Goal: Task Accomplishment & Management: Complete application form

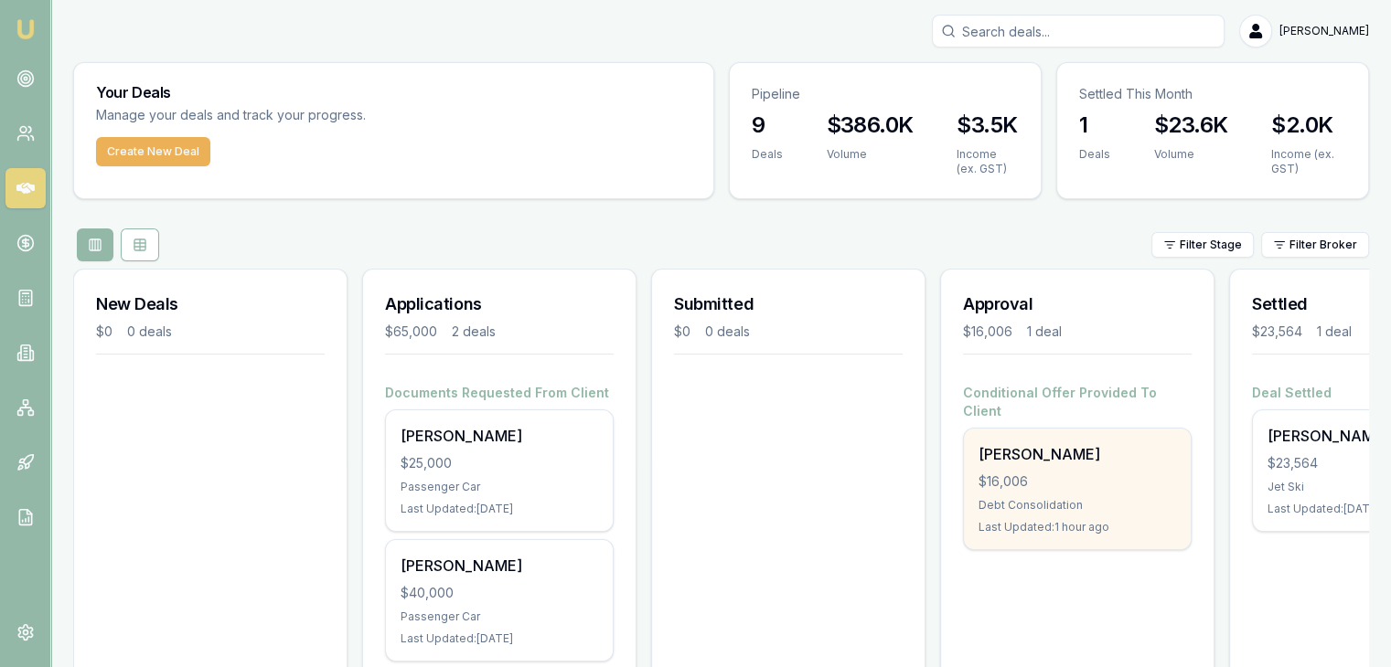
click at [1021, 473] on div "$16,006" at bounding box center [1076, 482] width 197 height 18
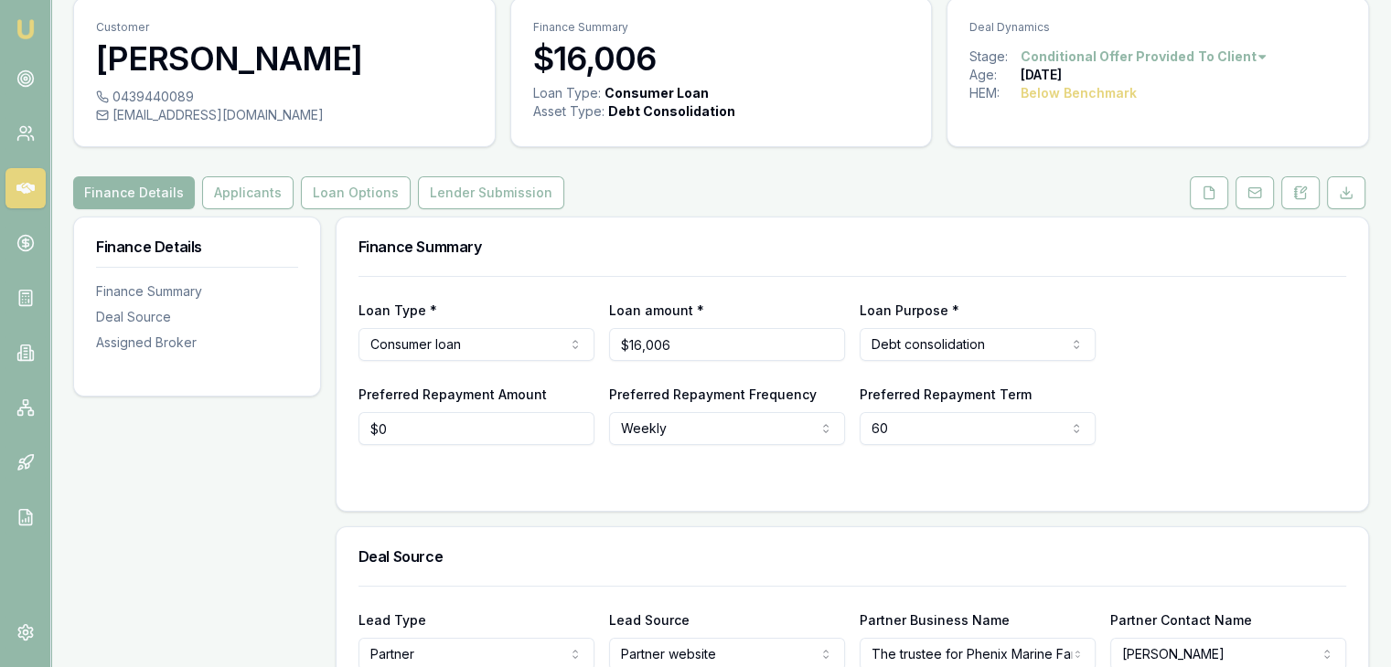
scroll to position [91, 0]
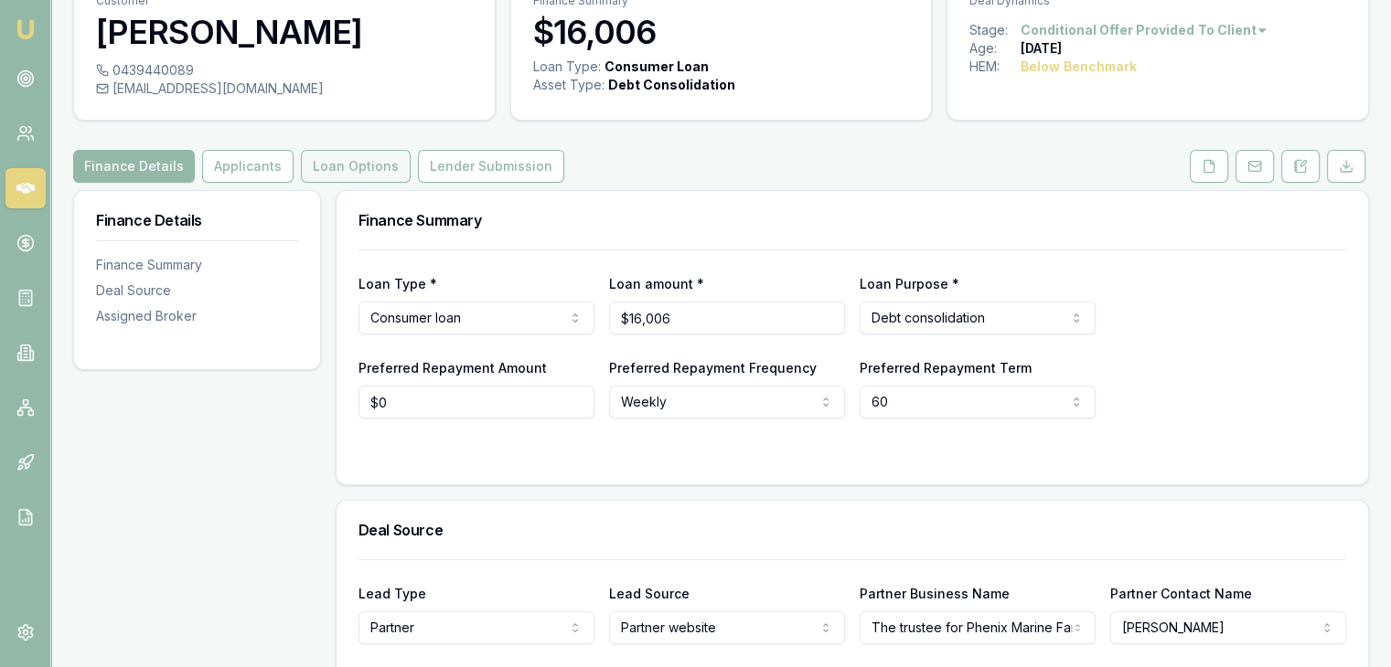
click at [336, 168] on button "Loan Options" at bounding box center [356, 166] width 110 height 33
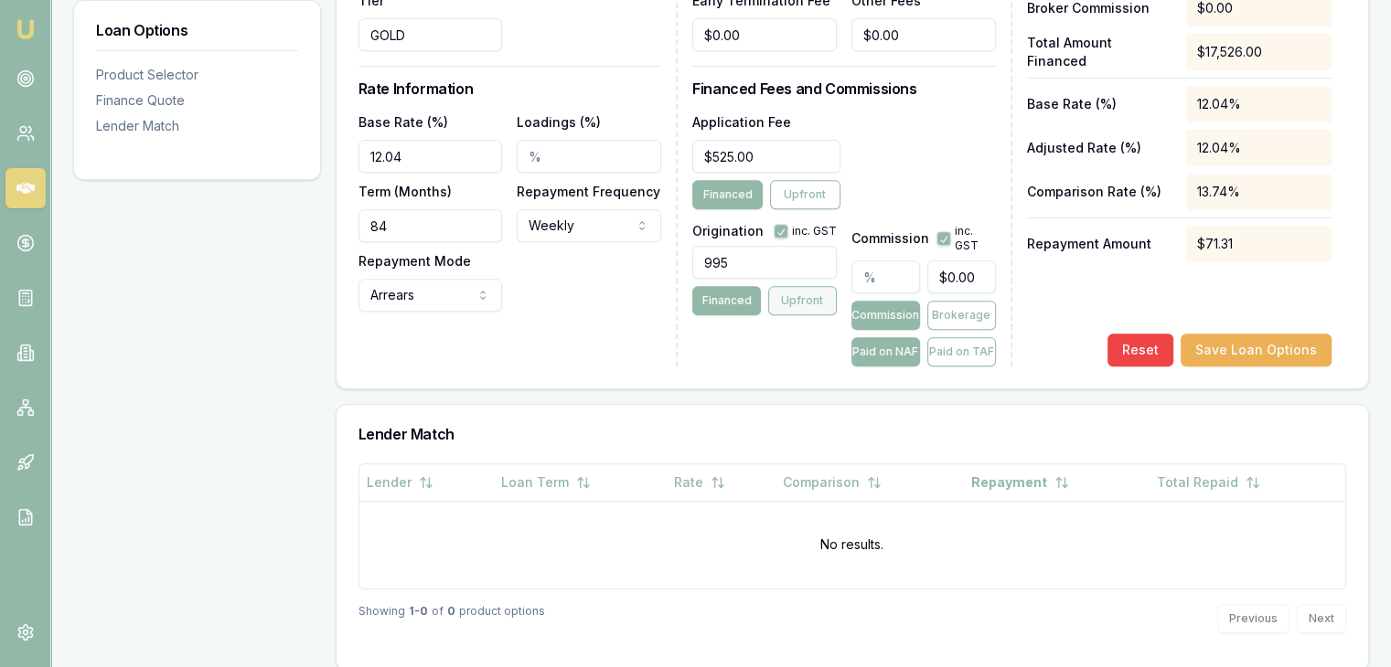
scroll to position [731, 0]
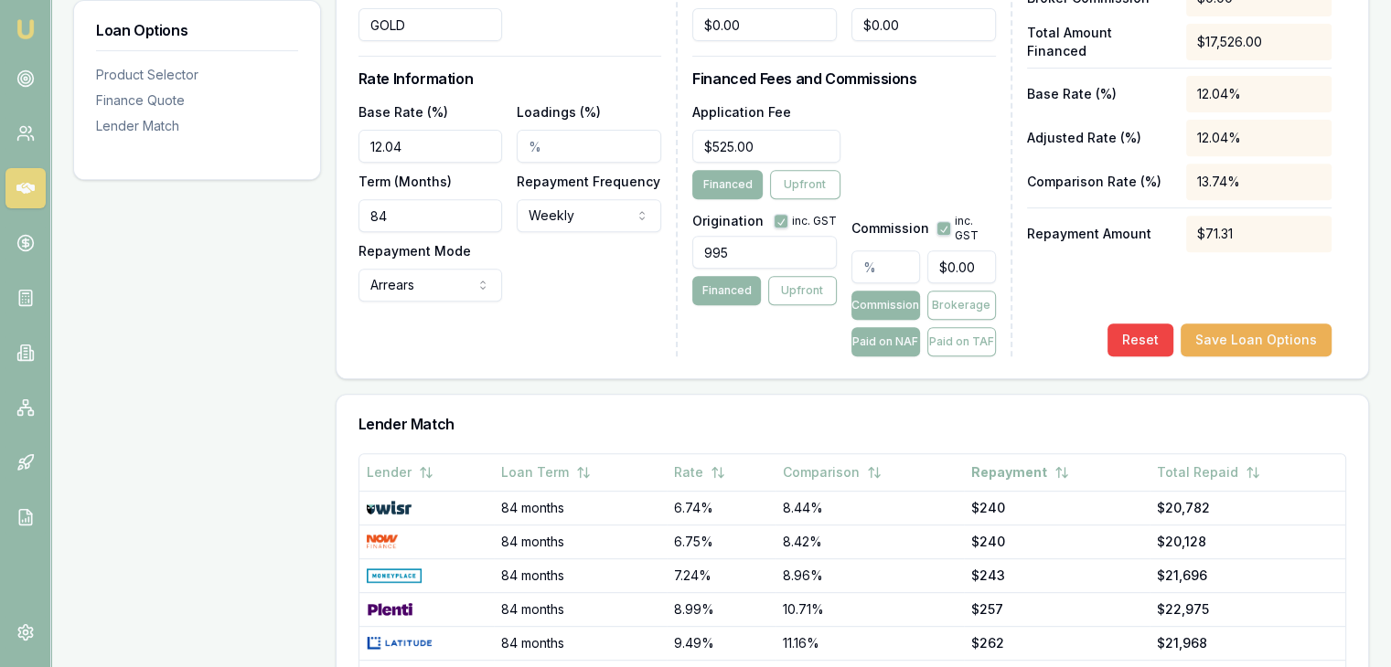
type input "0"
click at [937, 268] on input "0" at bounding box center [961, 267] width 69 height 33
type input "0.12495314257153567"
type input "20"
type input "1.499437710858428"
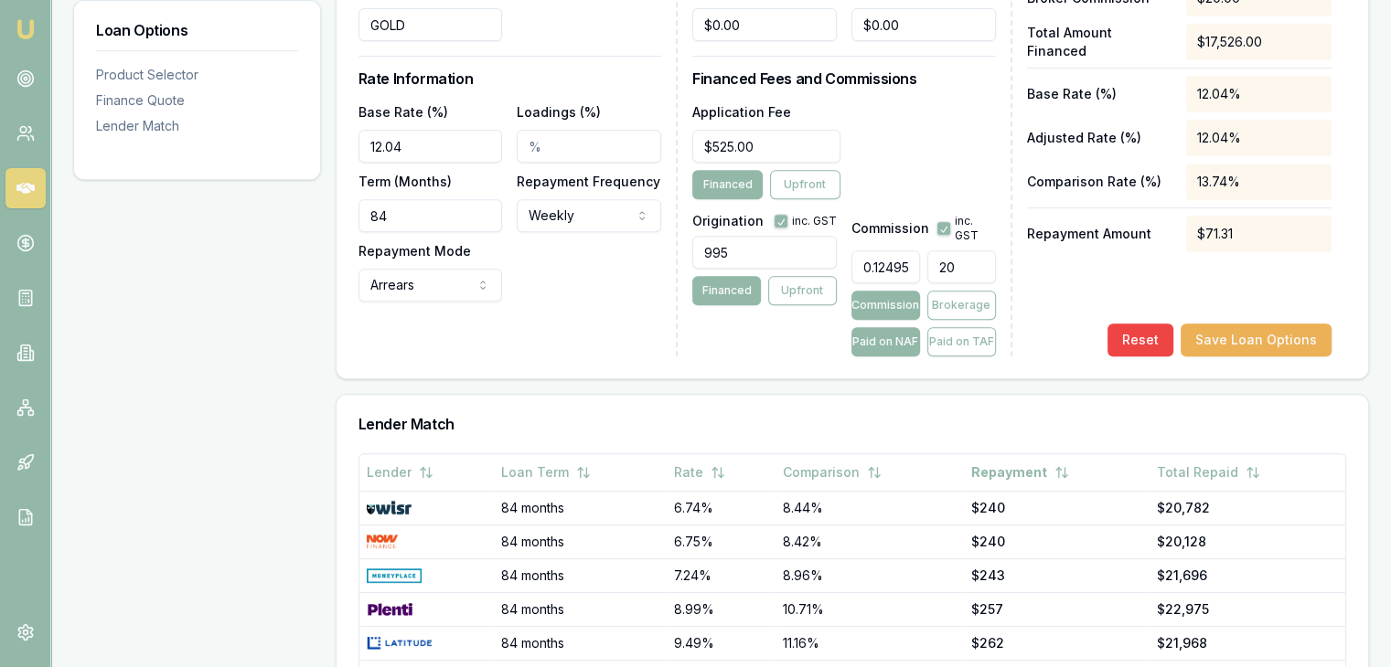
type input "240"
type input "14.994377108584281"
type input "2400"
type input "1.499437710858428"
type input "240.00"
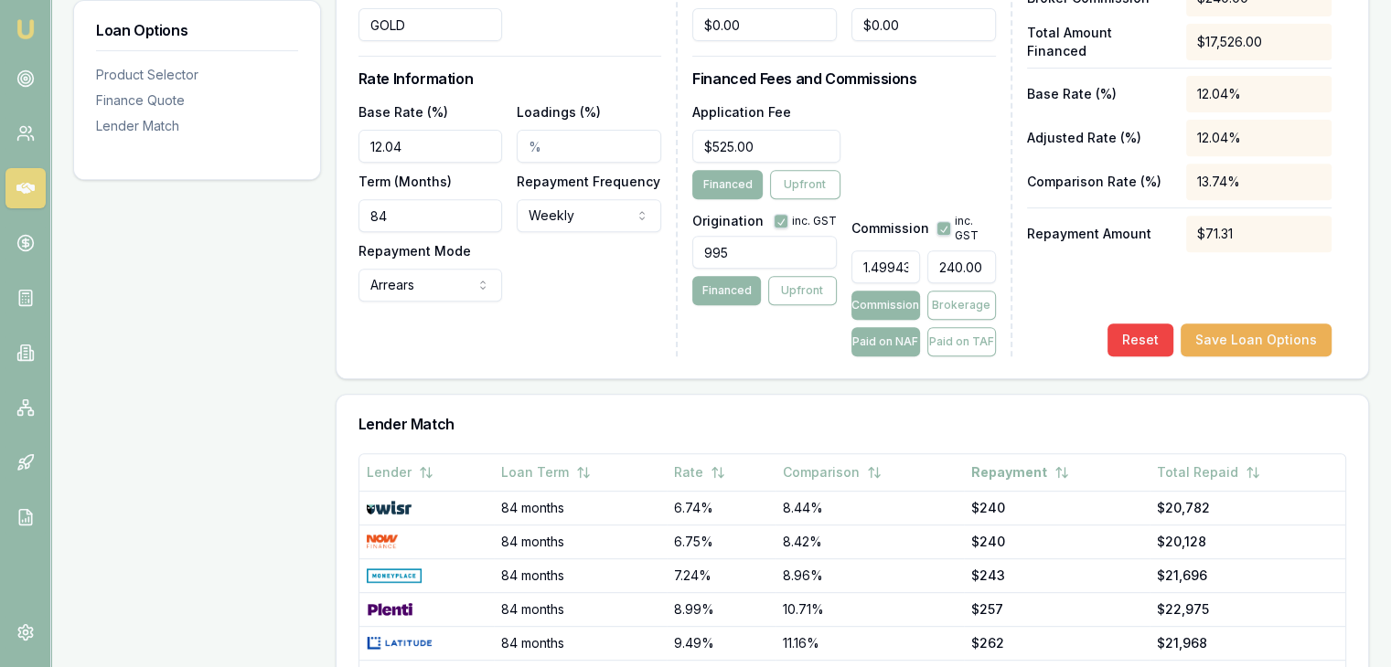
type input "1.5"
type input "$240.09"
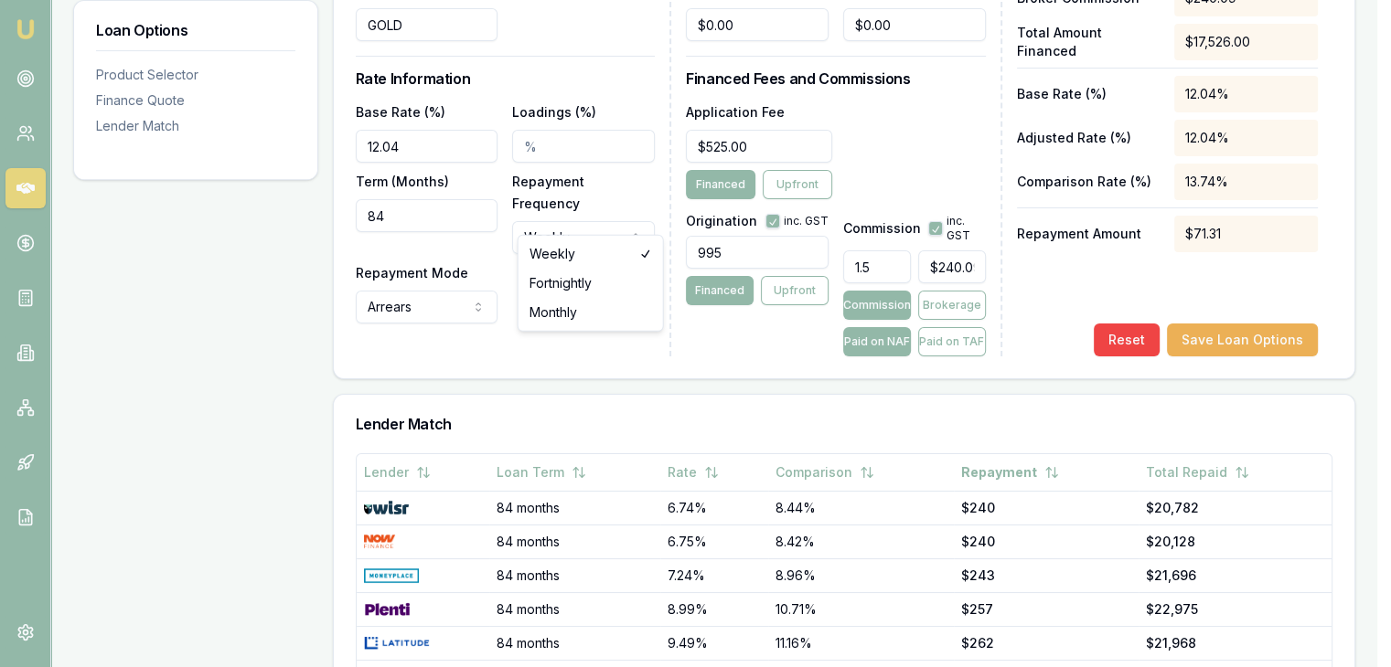
select select "MONTHLY"
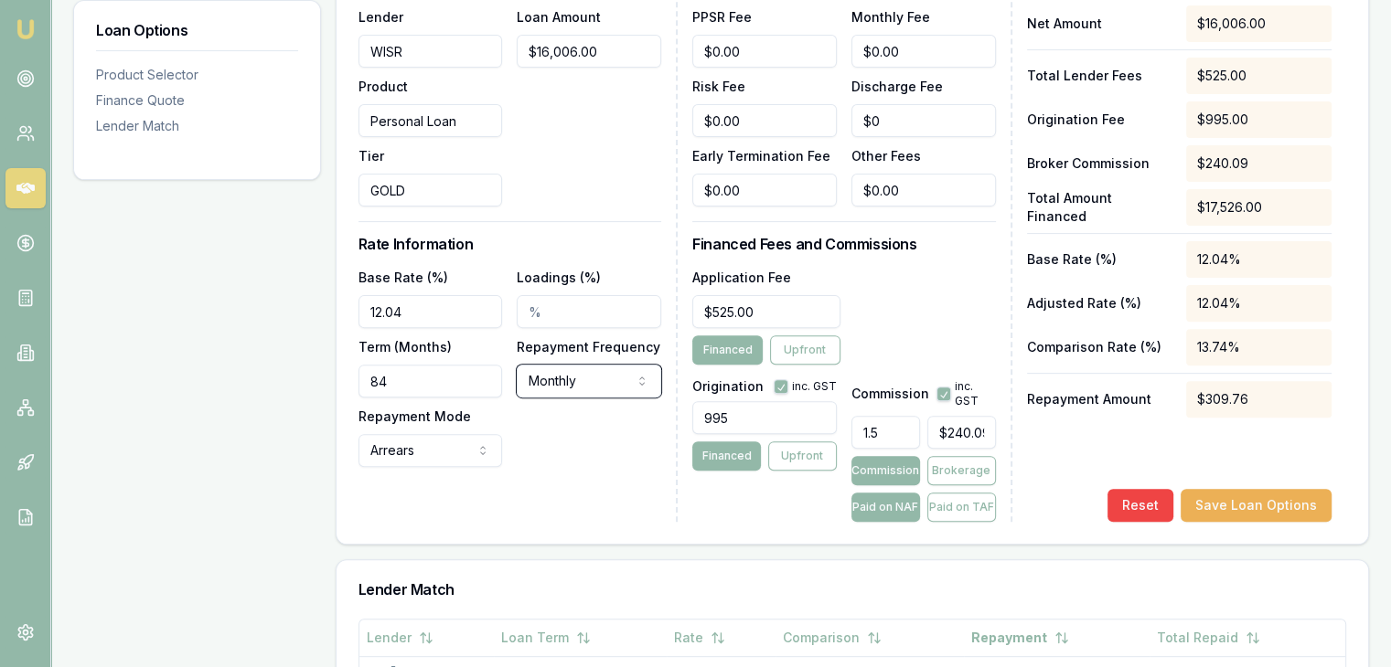
scroll to position [640, 0]
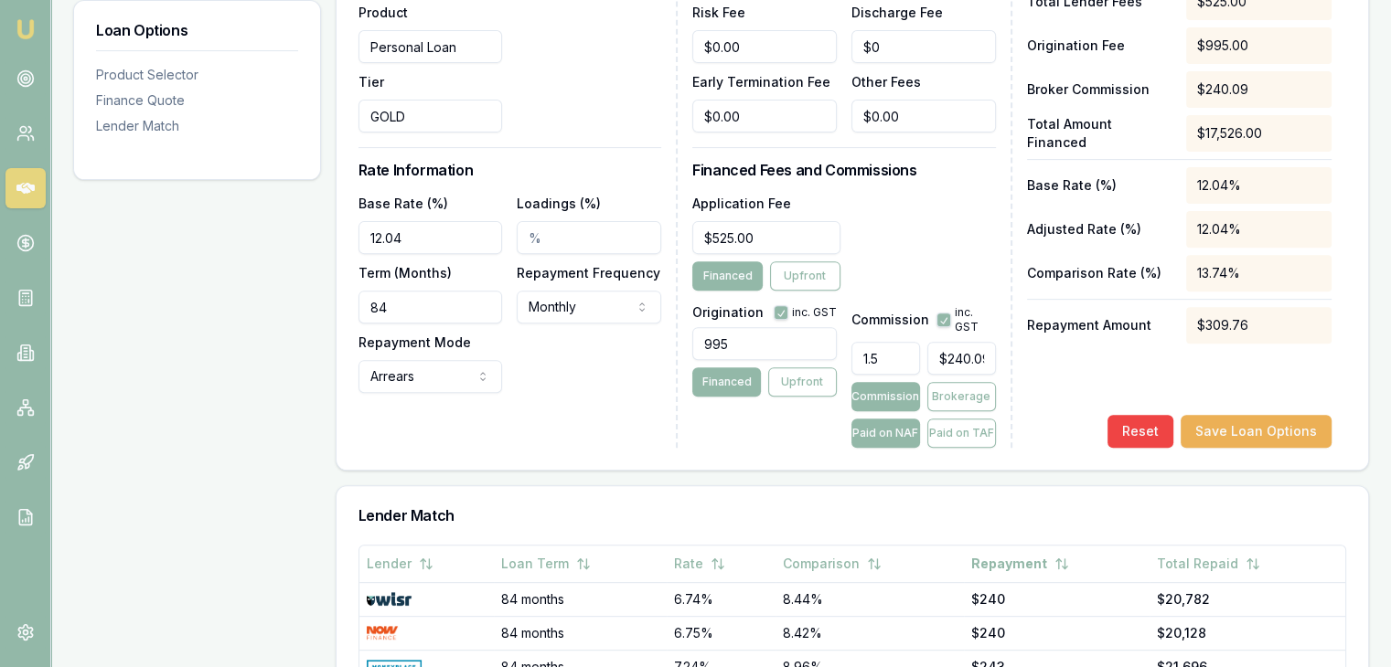
click at [424, 230] on input "12.04" at bounding box center [430, 237] width 144 height 33
drag, startPoint x: 424, startPoint y: 230, endPoint x: 285, endPoint y: 232, distance: 139.0
click at [285, 232] on div "Loan Options Product Selector Finance Quote Lender Match Product Selector Perso…" at bounding box center [721, 322] width 1296 height 1361
type input "12.59%"
click at [1223, 431] on button "Save Loan Options" at bounding box center [1255, 431] width 151 height 33
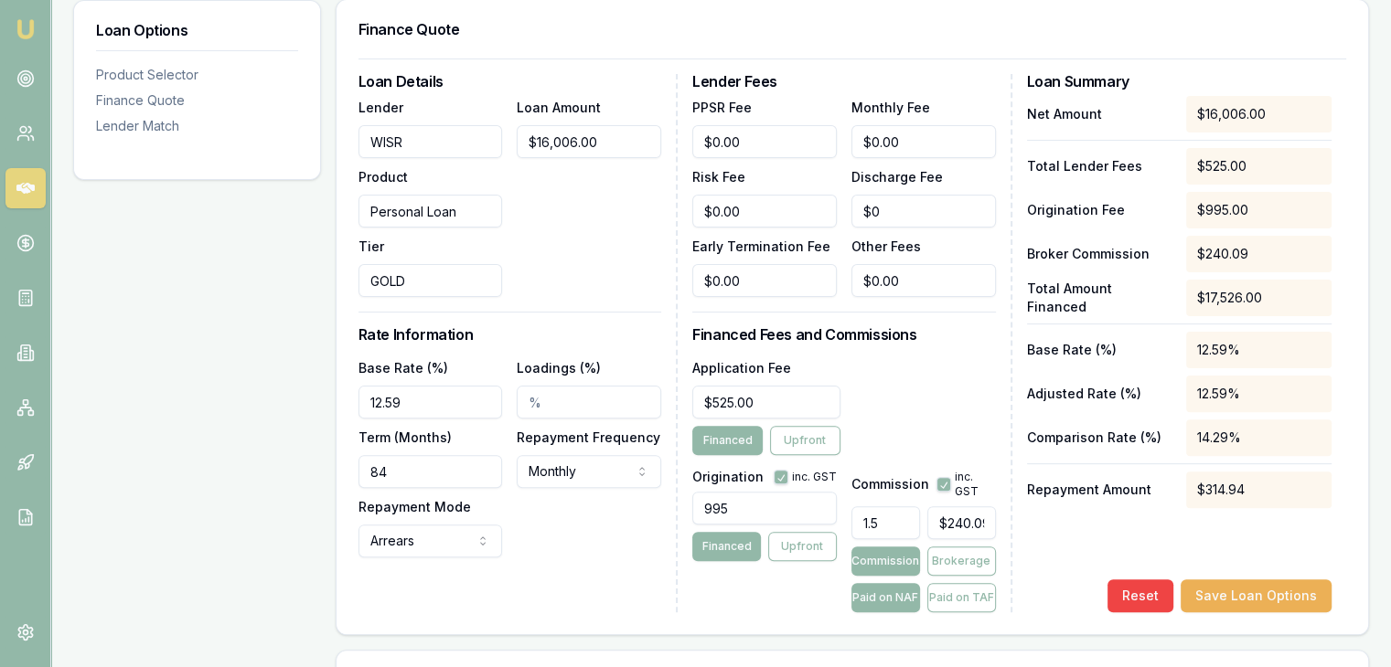
scroll to position [457, 0]
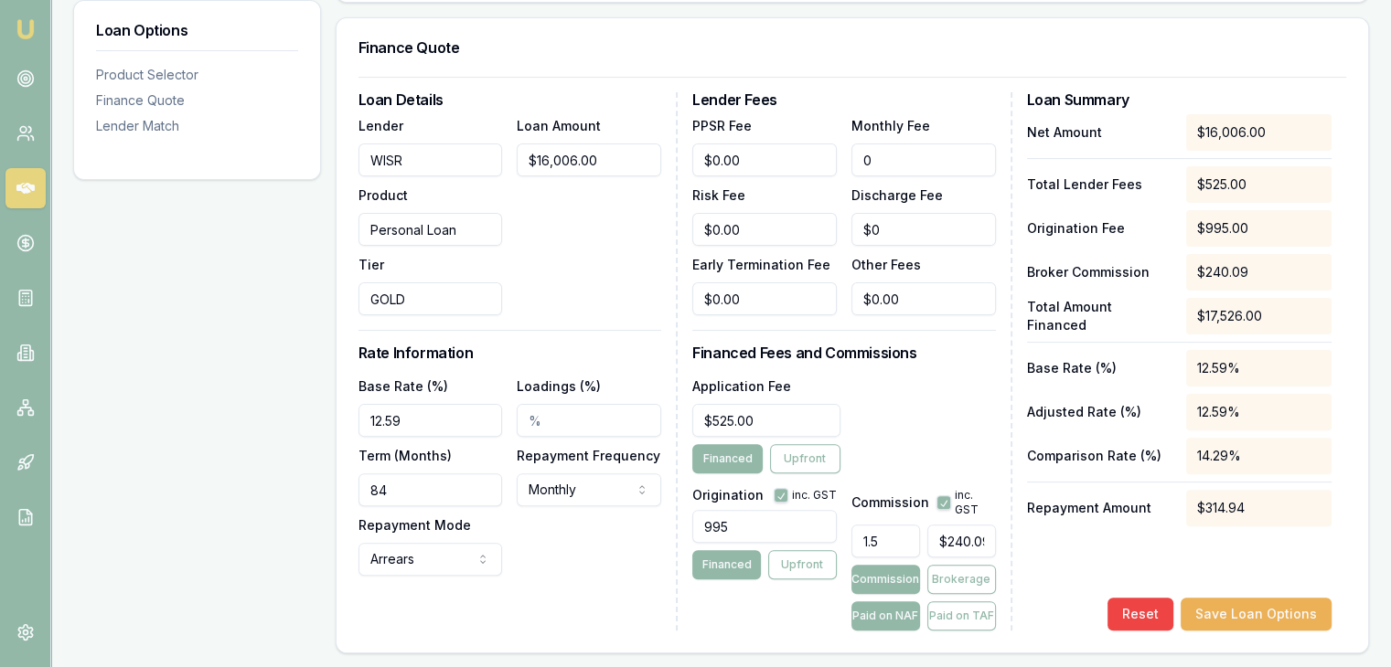
click at [912, 160] on input "0" at bounding box center [923, 160] width 144 height 33
type input "0"
type input "$5.00"
type input "0"
type input "5"
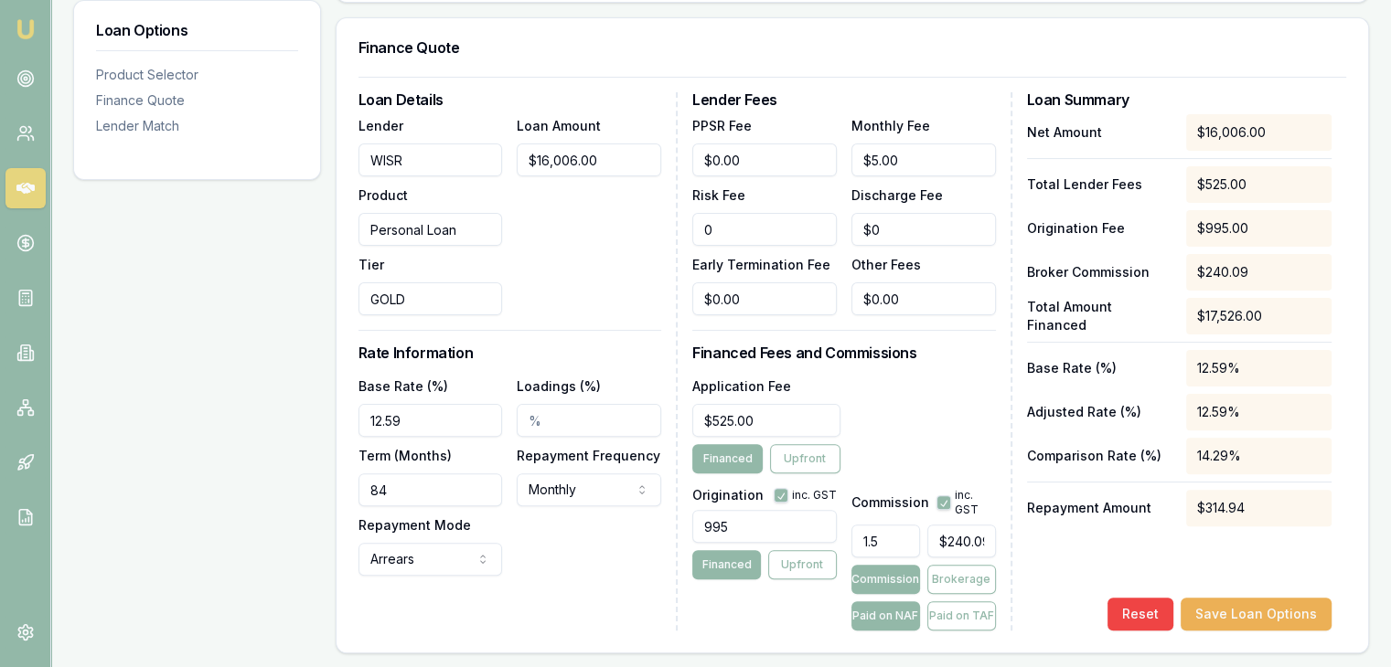
type input "$0.00"
click at [907, 160] on input "5" at bounding box center [923, 160] width 144 height 33
type input "$0.00"
type input "0"
click at [907, 304] on input "0" at bounding box center [923, 299] width 144 height 33
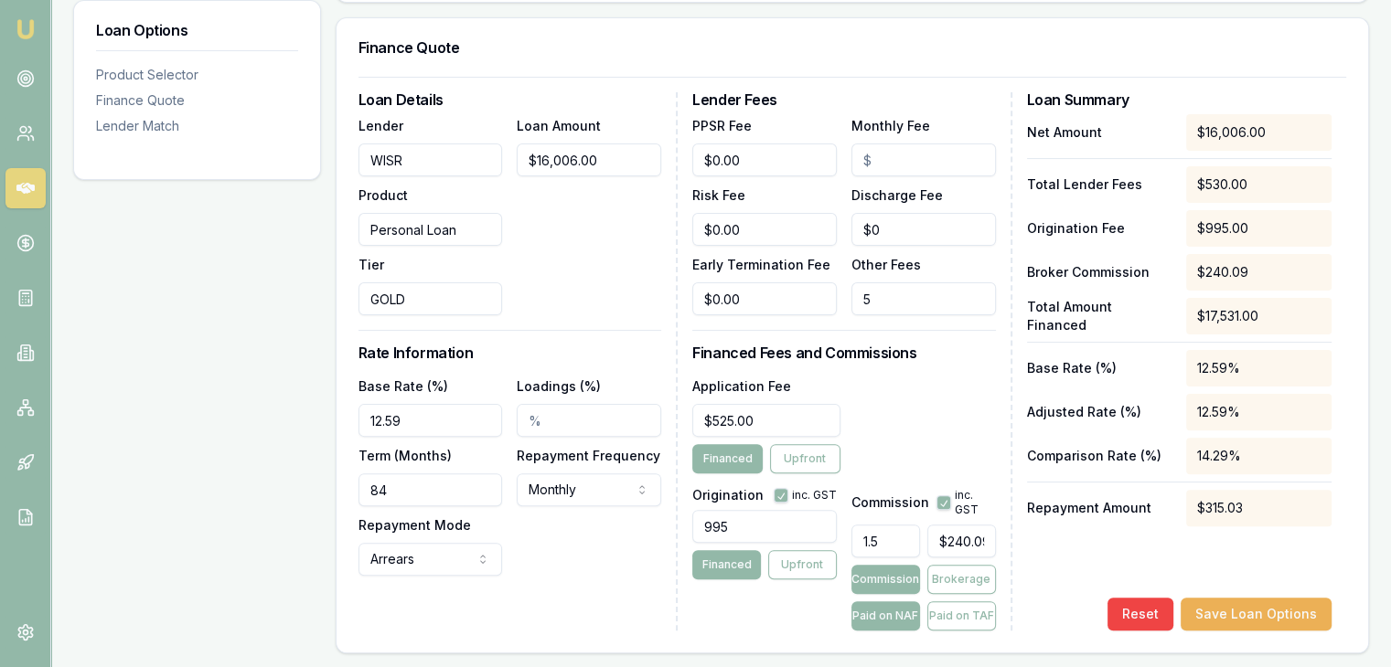
type input "$5.00"
type input "$525.00"
click at [1238, 613] on button "Save Loan Options" at bounding box center [1255, 614] width 151 height 33
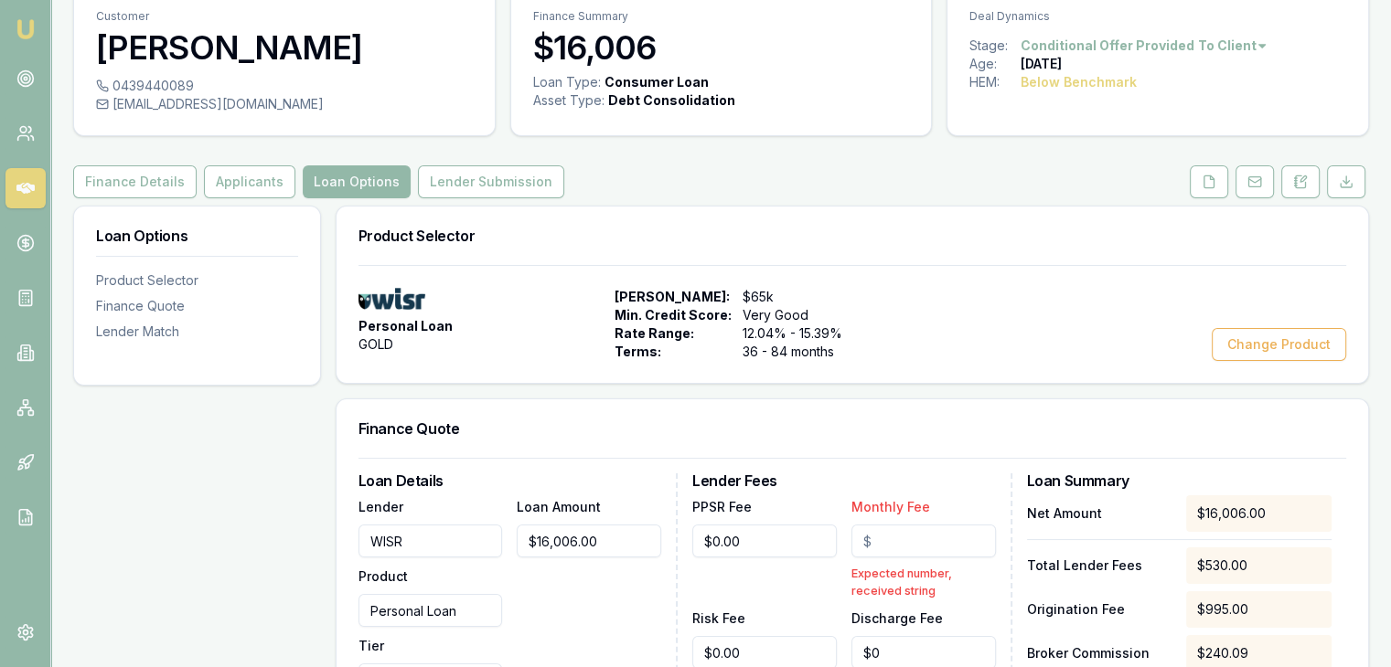
scroll to position [0, 0]
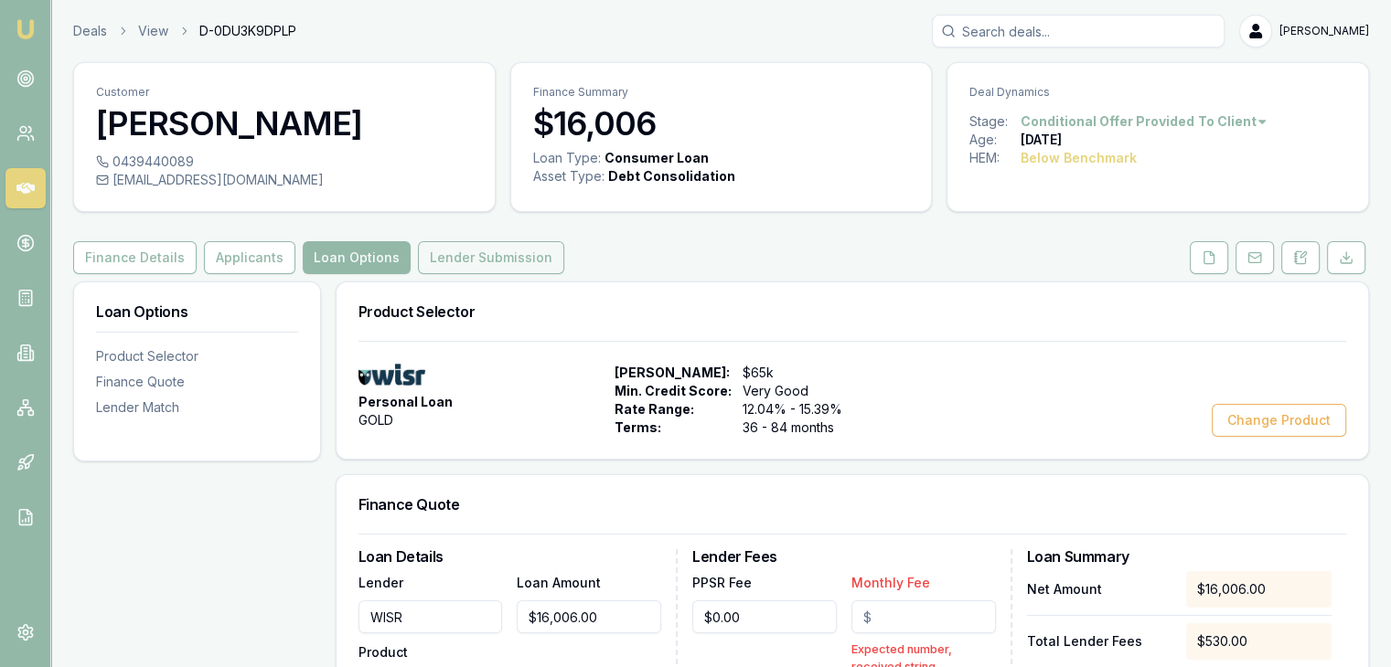
click at [458, 254] on button "Lender Submission" at bounding box center [491, 257] width 146 height 33
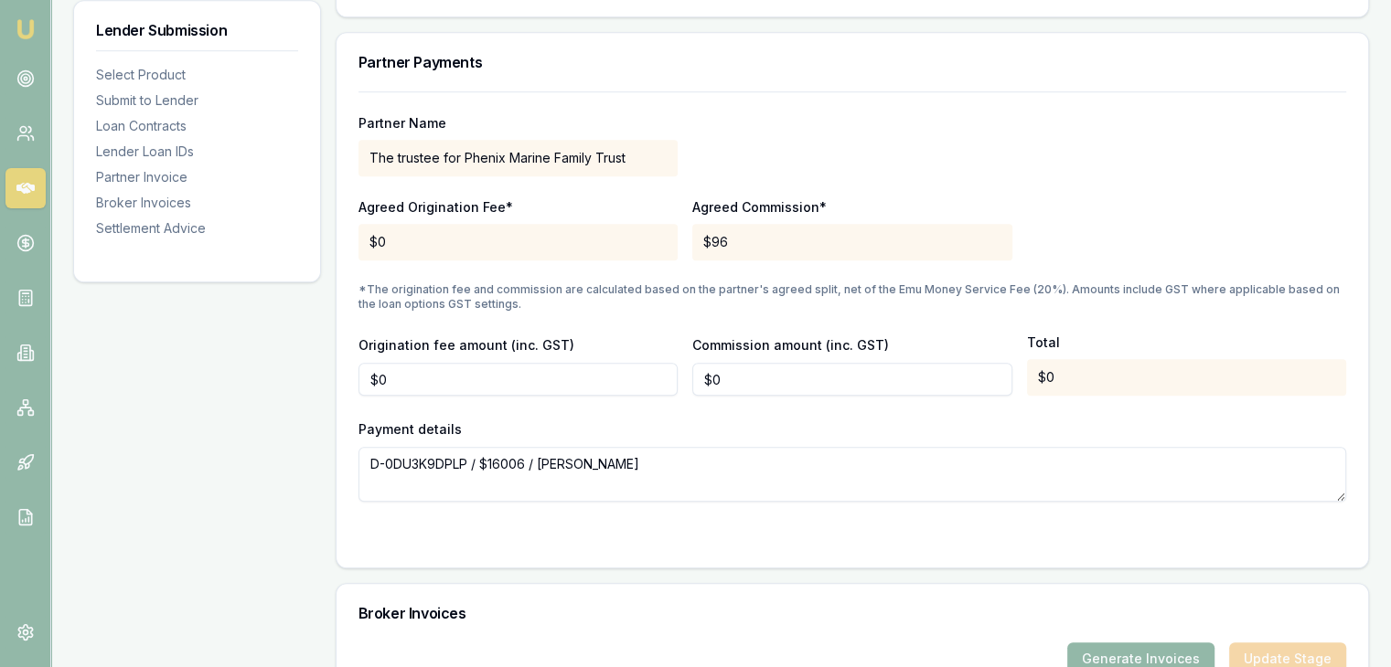
scroll to position [1554, 0]
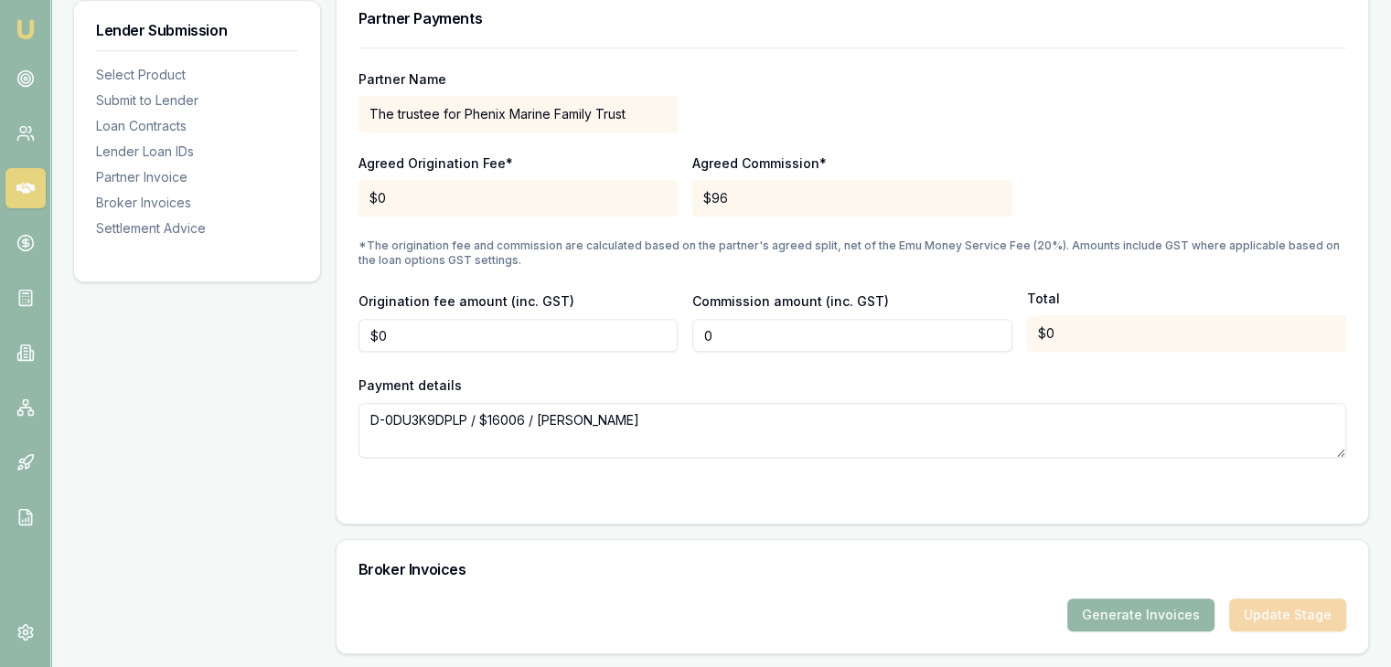
click at [754, 343] on input "0" at bounding box center [851, 335] width 319 height 33
drag, startPoint x: 761, startPoint y: 334, endPoint x: 653, endPoint y: 332, distance: 107.9
click at [653, 332] on div "Origination fee amount (inc. GST) $0 Commission amount (inc. GST) 0 Total $0" at bounding box center [851, 321] width 987 height 62
type input "96.04"
type input "0"
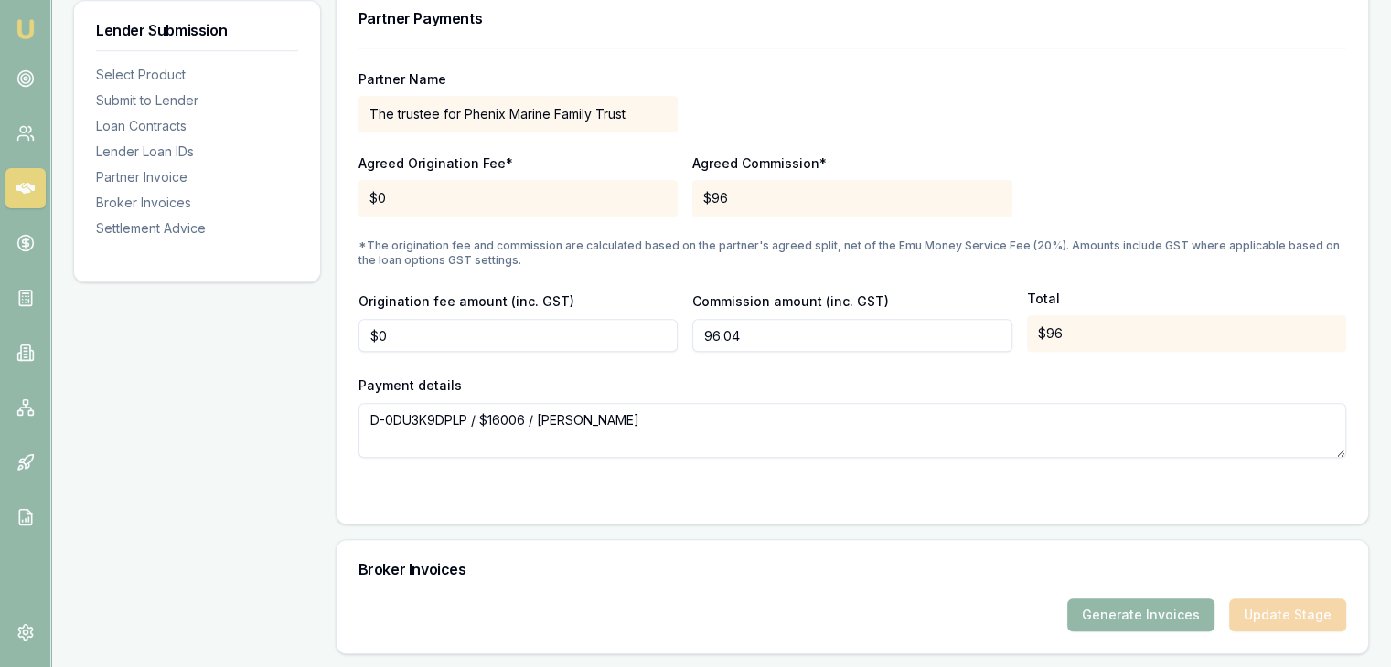
type input "$96"
click at [413, 338] on input "0" at bounding box center [517, 335] width 319 height 33
click at [395, 333] on input "0" at bounding box center [517, 335] width 319 height 33
drag, startPoint x: 395, startPoint y: 333, endPoint x: 315, endPoint y: 332, distance: 80.5
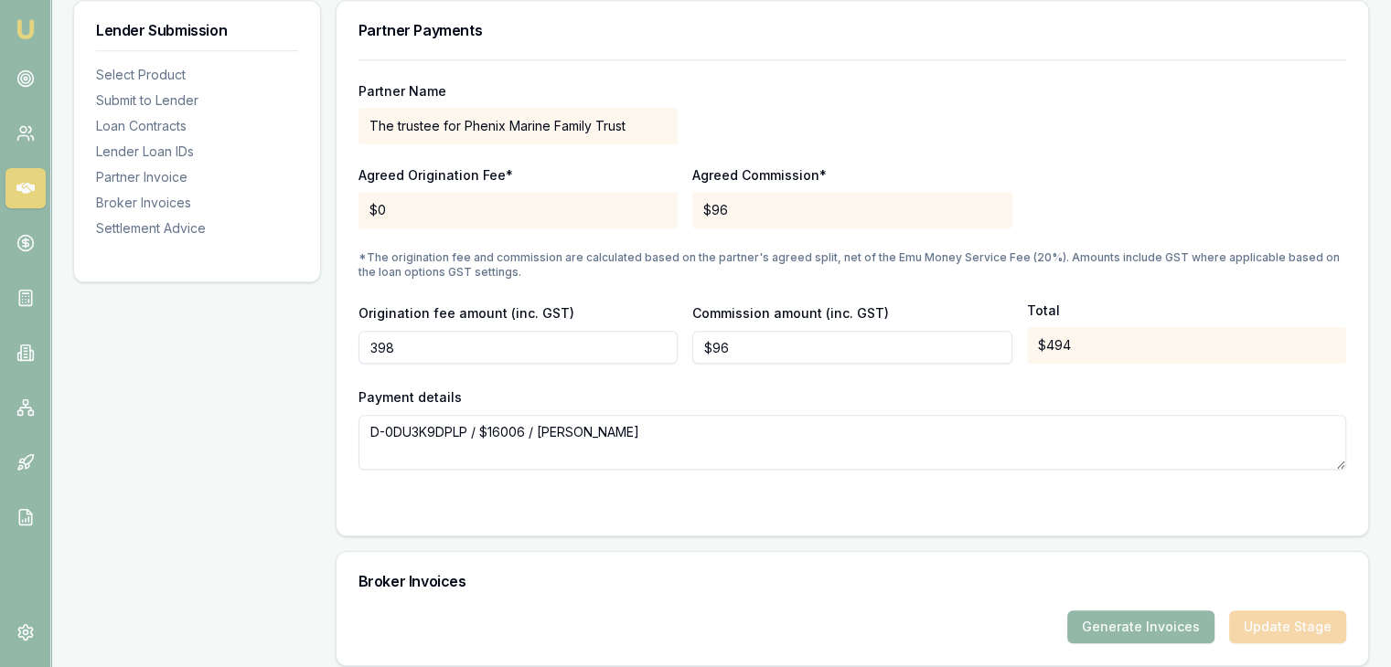
scroll to position [1646, 0]
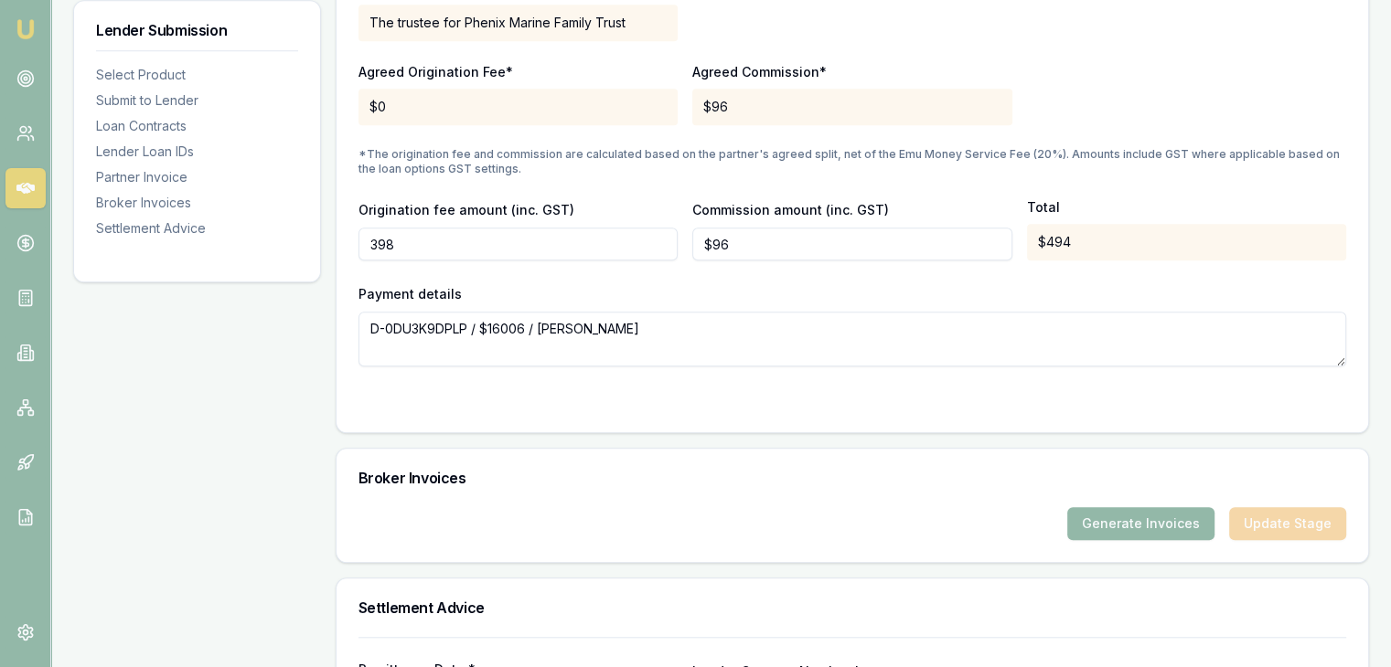
type input "$398"
click at [814, 326] on textarea "D-0DU3K9DPLP / $16006 / Andrew Cowan" at bounding box center [851, 339] width 987 height 55
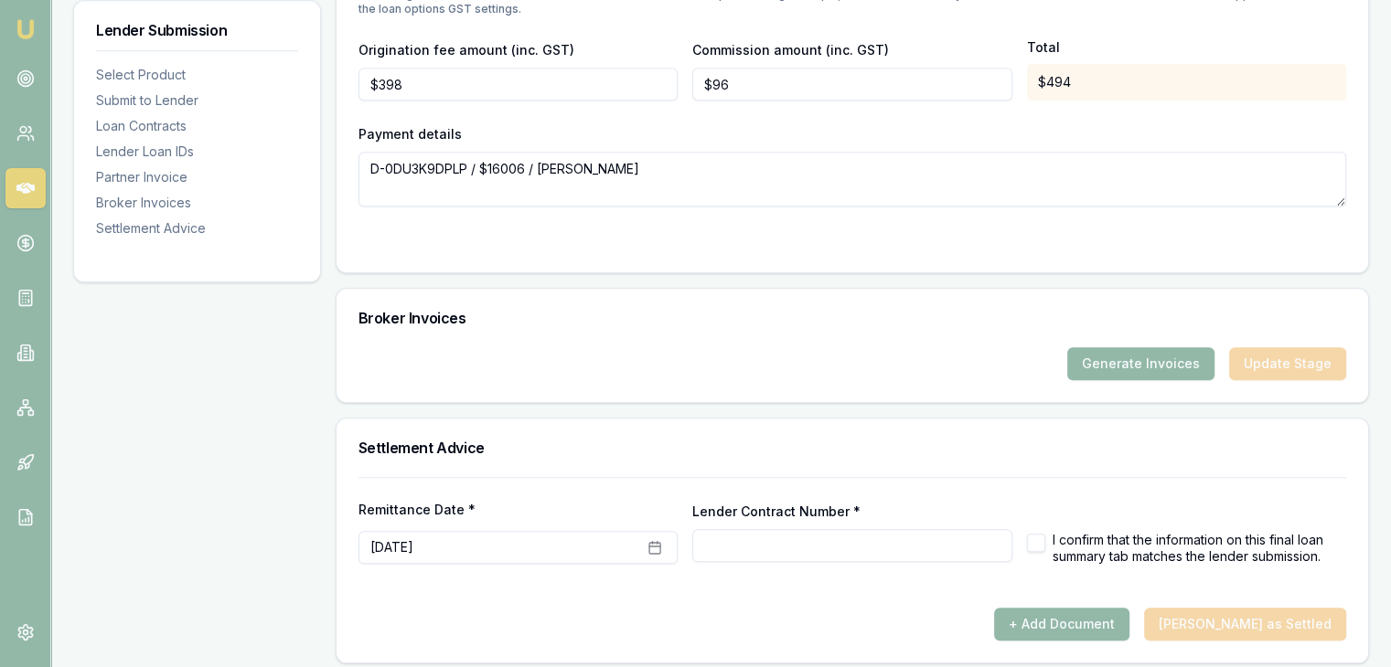
scroll to position [1813, 0]
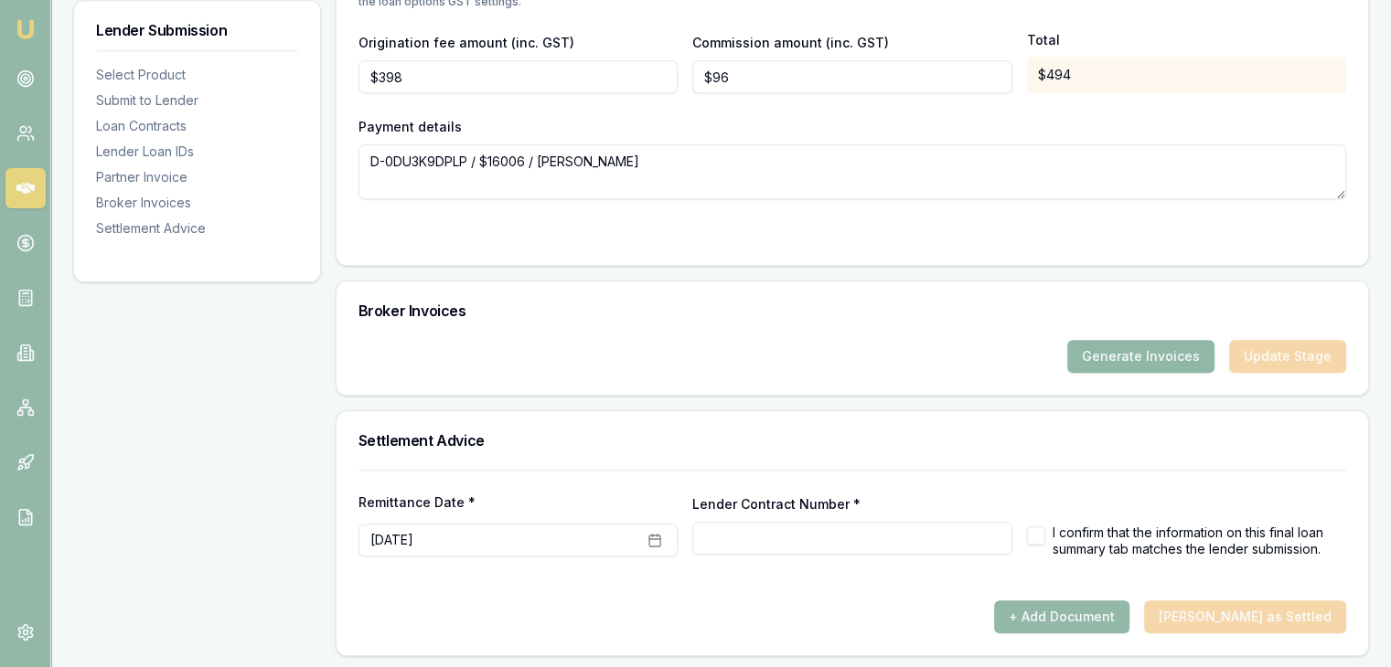
click at [1147, 359] on button "Generate Invoices" at bounding box center [1140, 356] width 147 height 33
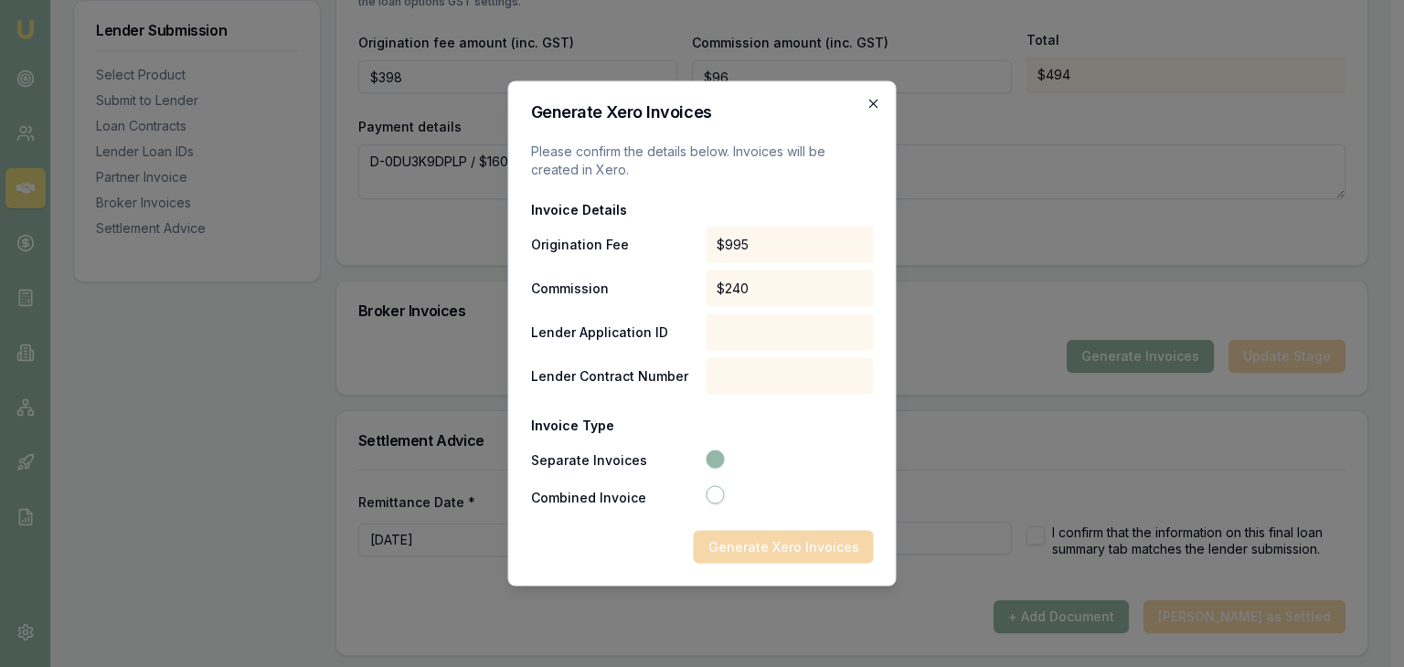
click at [870, 106] on icon "button" at bounding box center [874, 104] width 8 height 8
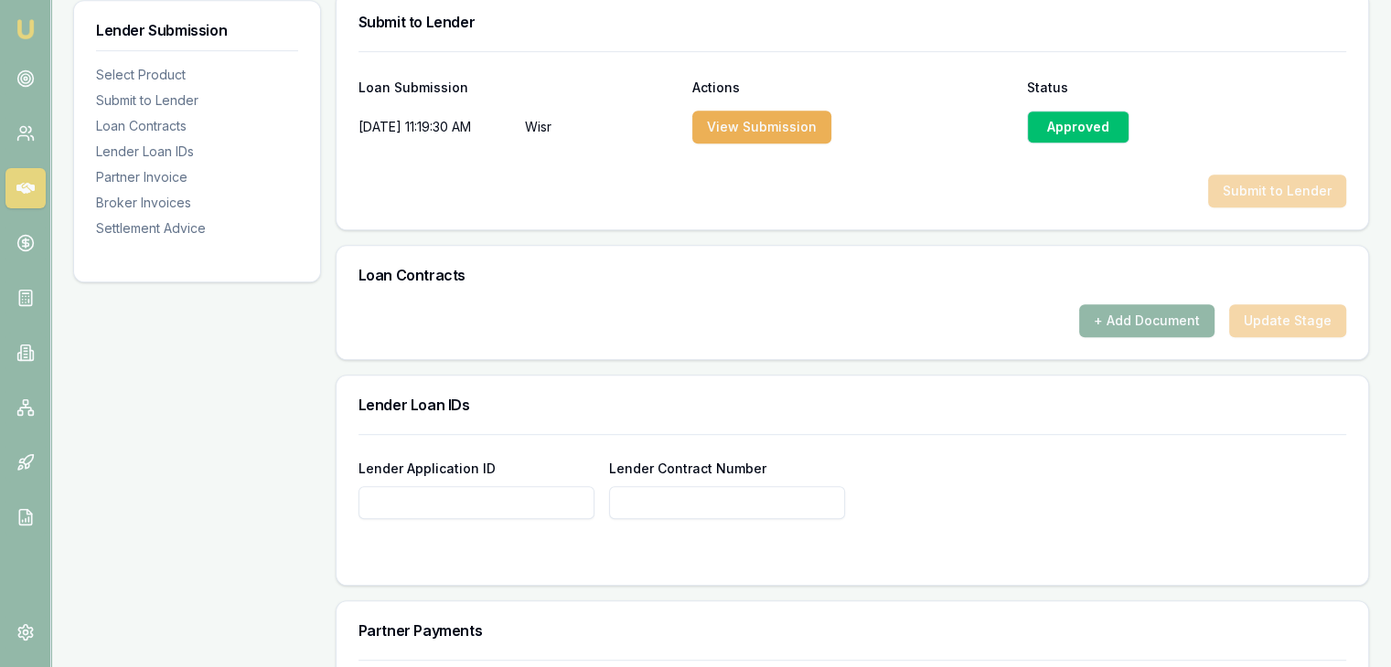
scroll to position [716, 0]
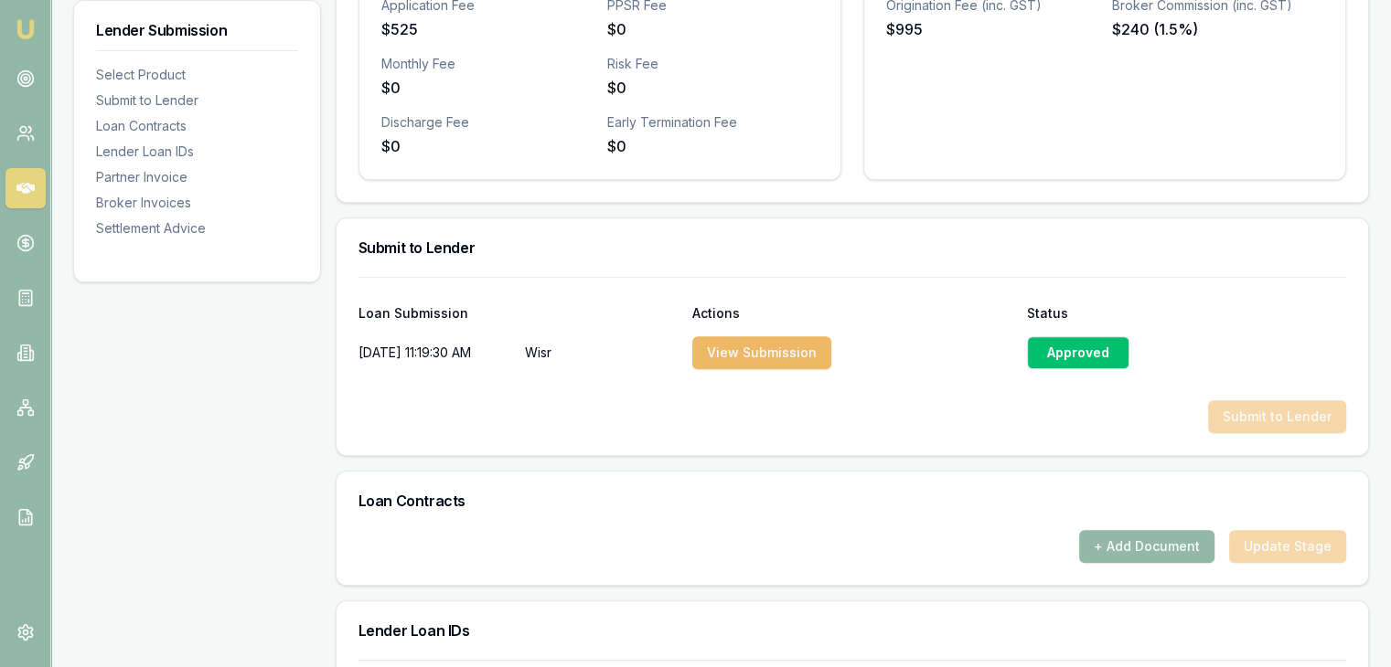
click at [769, 350] on button "View Submission" at bounding box center [761, 352] width 139 height 33
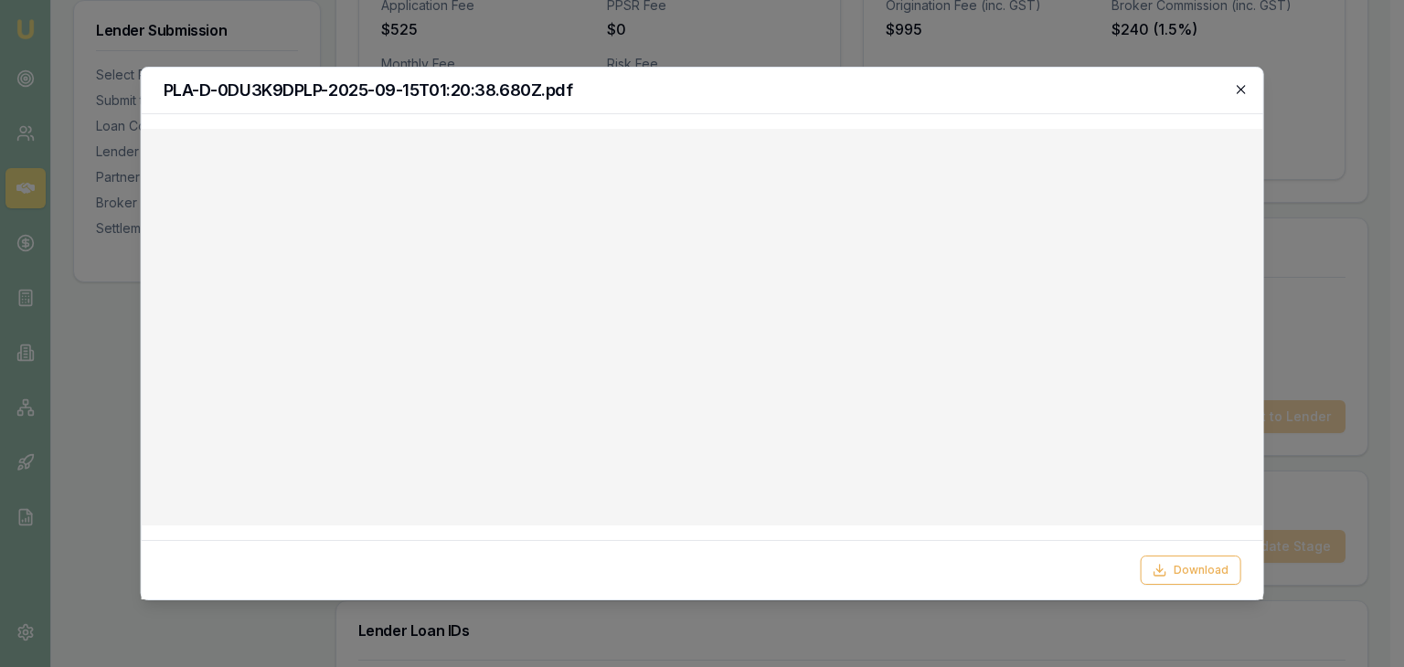
click at [1239, 84] on icon "button" at bounding box center [1240, 89] width 15 height 15
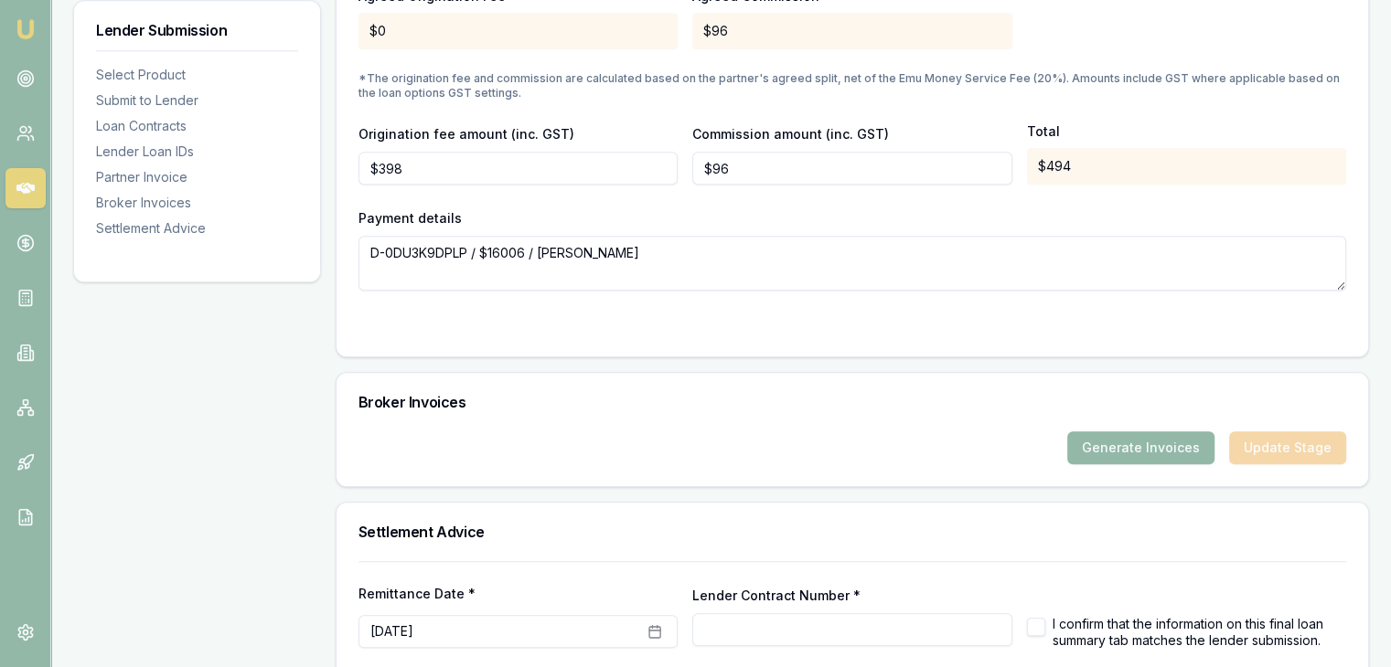
scroll to position [1813, 0]
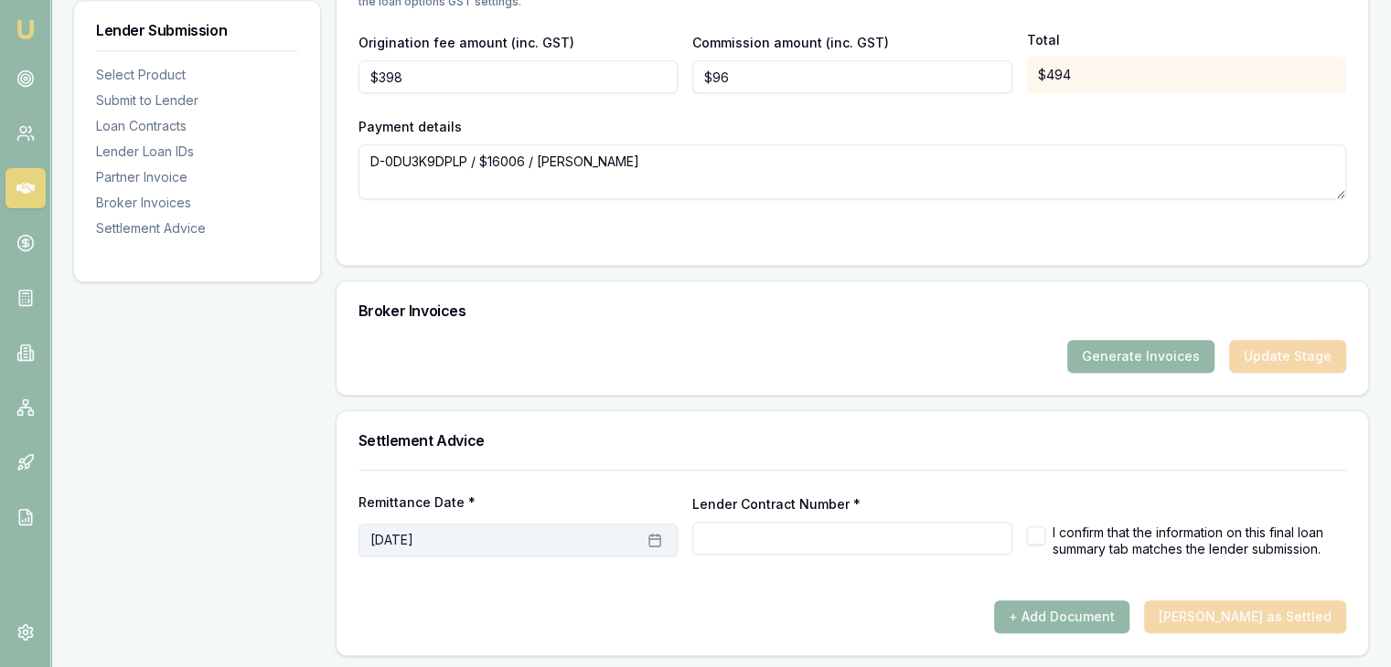
click at [653, 539] on icon "button" at bounding box center [654, 539] width 11 height 0
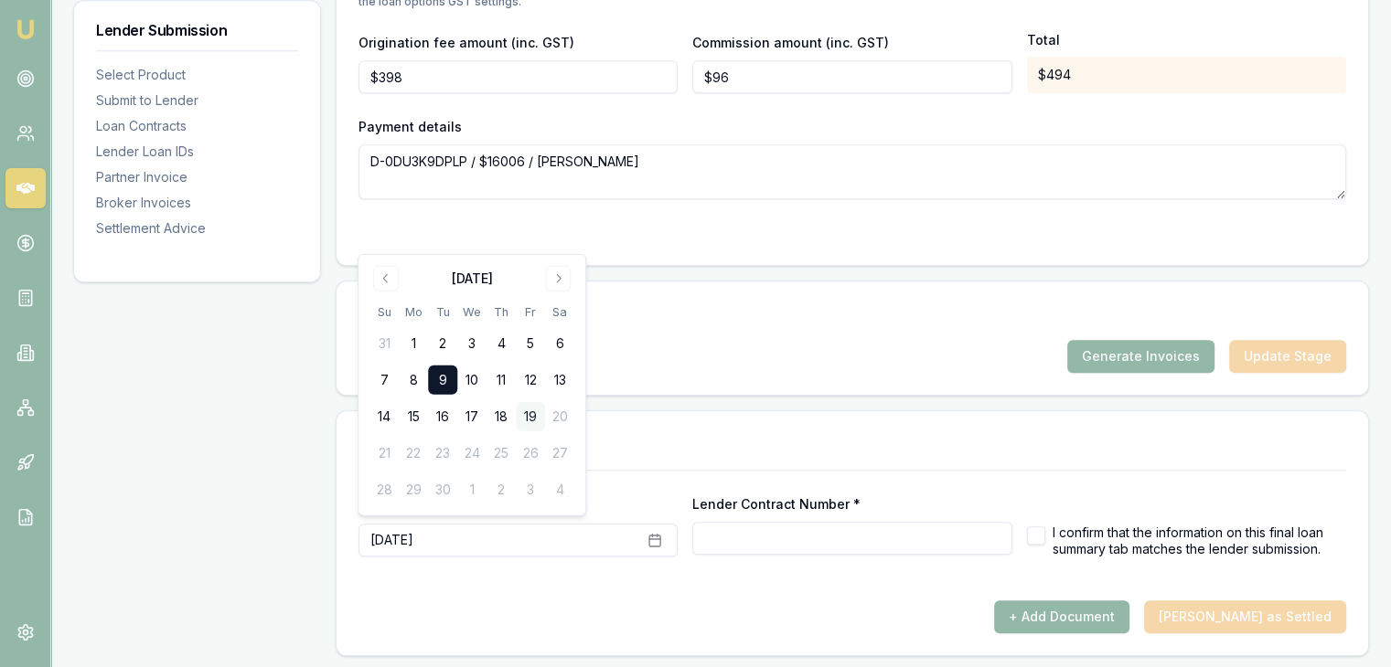
click at [527, 418] on button "19" at bounding box center [530, 416] width 29 height 29
click at [525, 418] on button "19" at bounding box center [530, 416] width 29 height 29
click at [528, 414] on button "19" at bounding box center [530, 416] width 29 height 29
click at [808, 436] on h3 "Settlement Advice" at bounding box center [851, 440] width 987 height 15
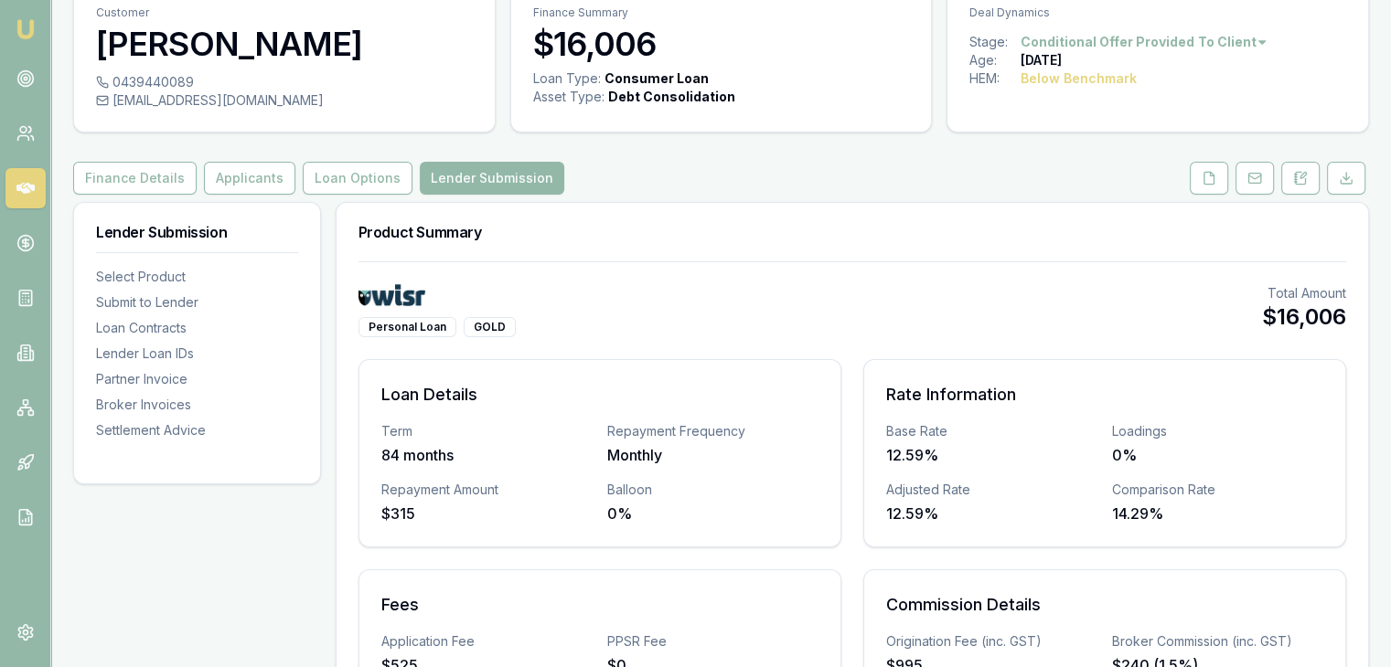
scroll to position [0, 0]
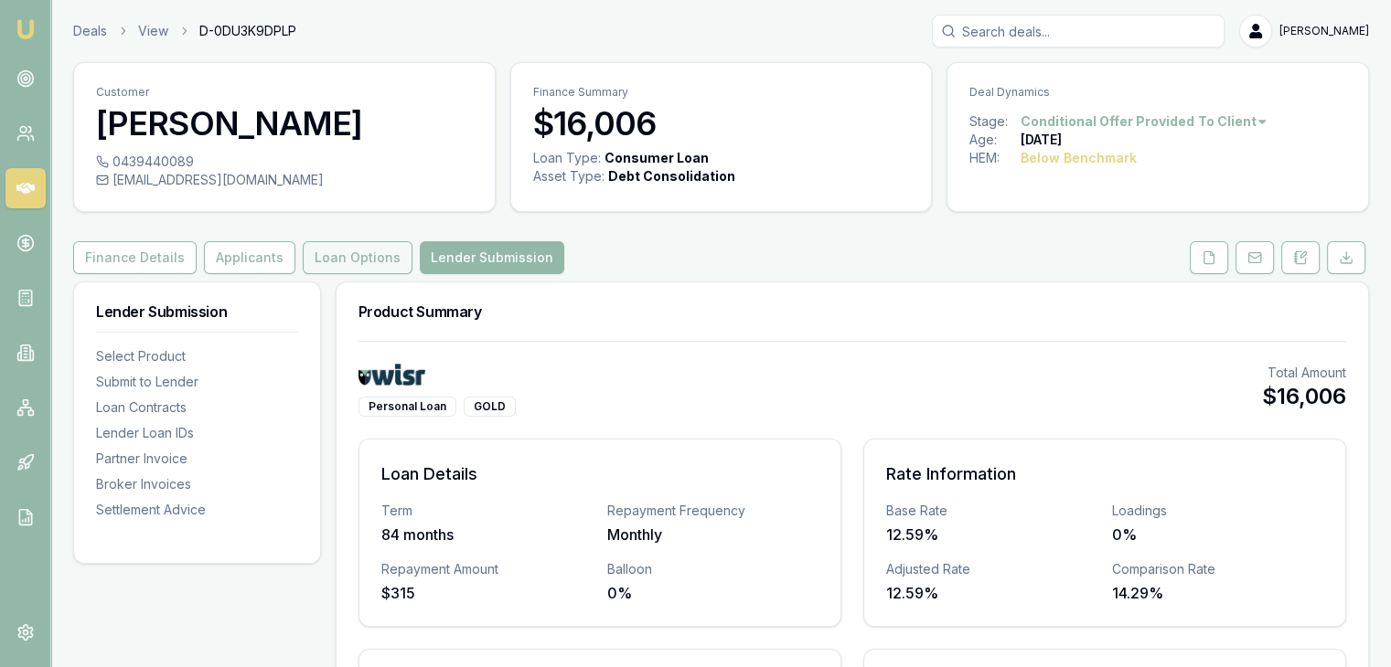
click at [325, 263] on button "Loan Options" at bounding box center [358, 257] width 110 height 33
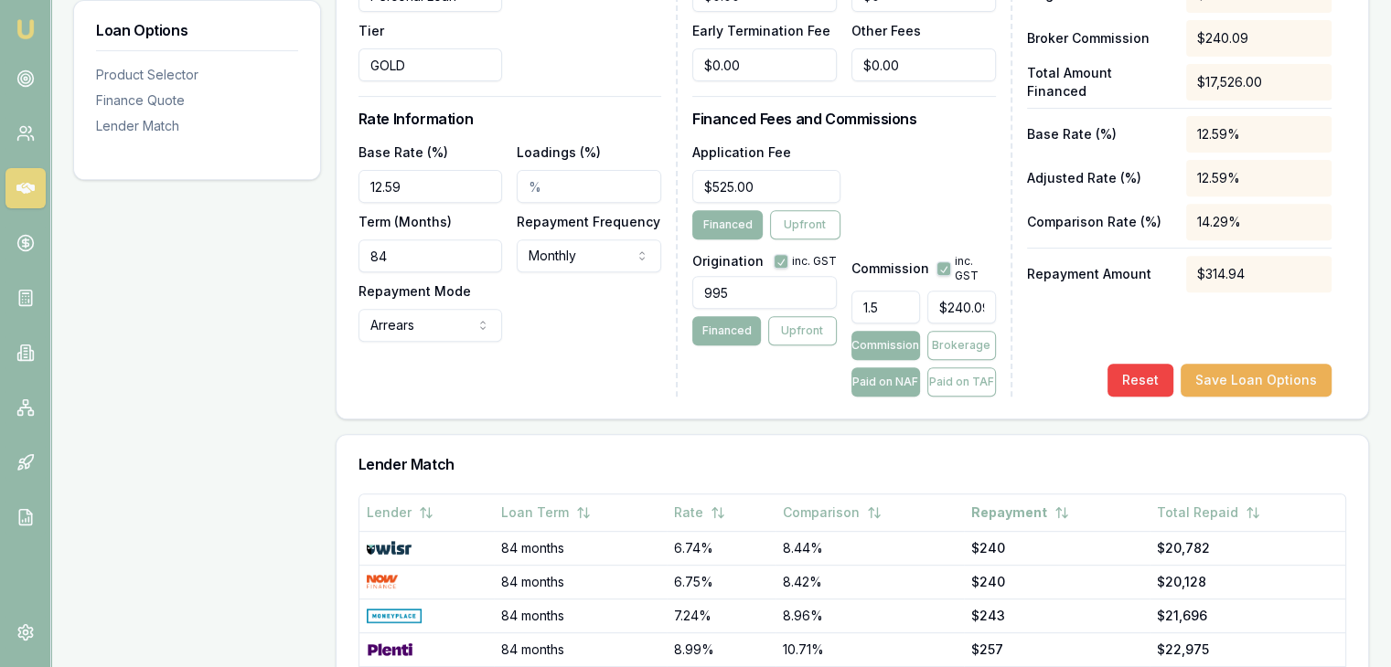
scroll to position [731, 0]
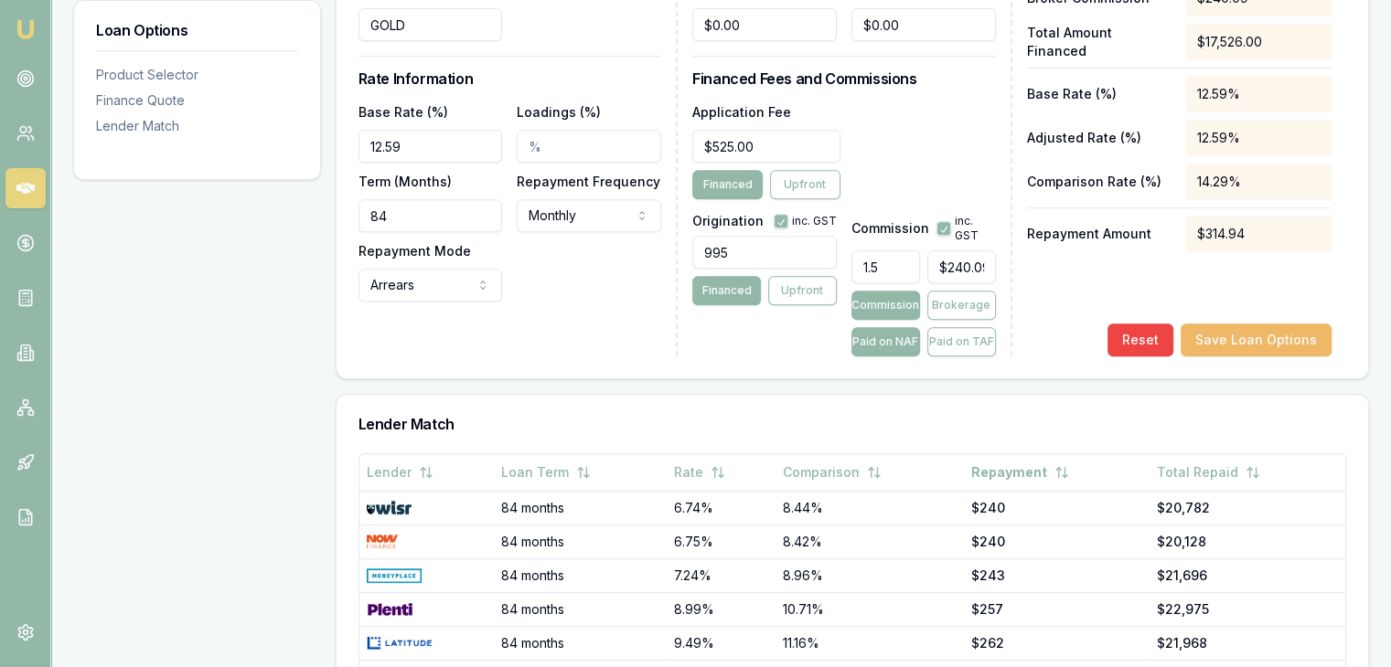
click at [1228, 339] on button "Save Loan Options" at bounding box center [1255, 340] width 151 height 33
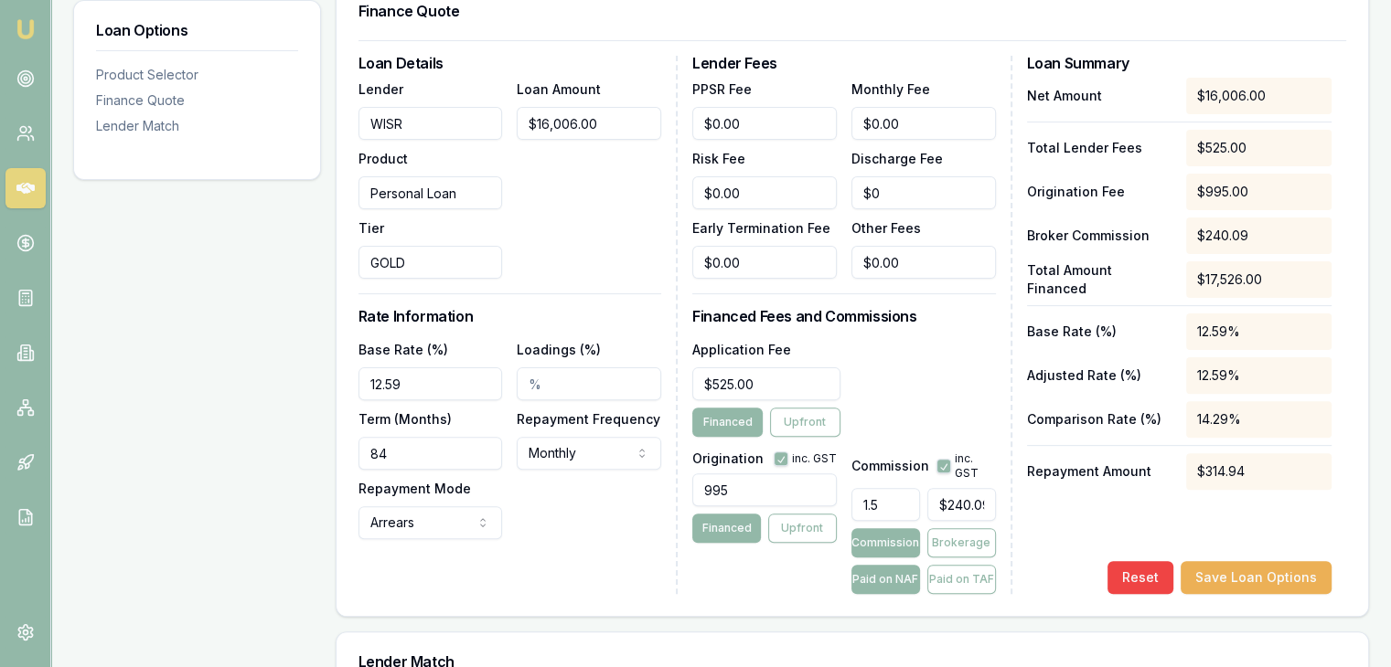
scroll to position [183, 0]
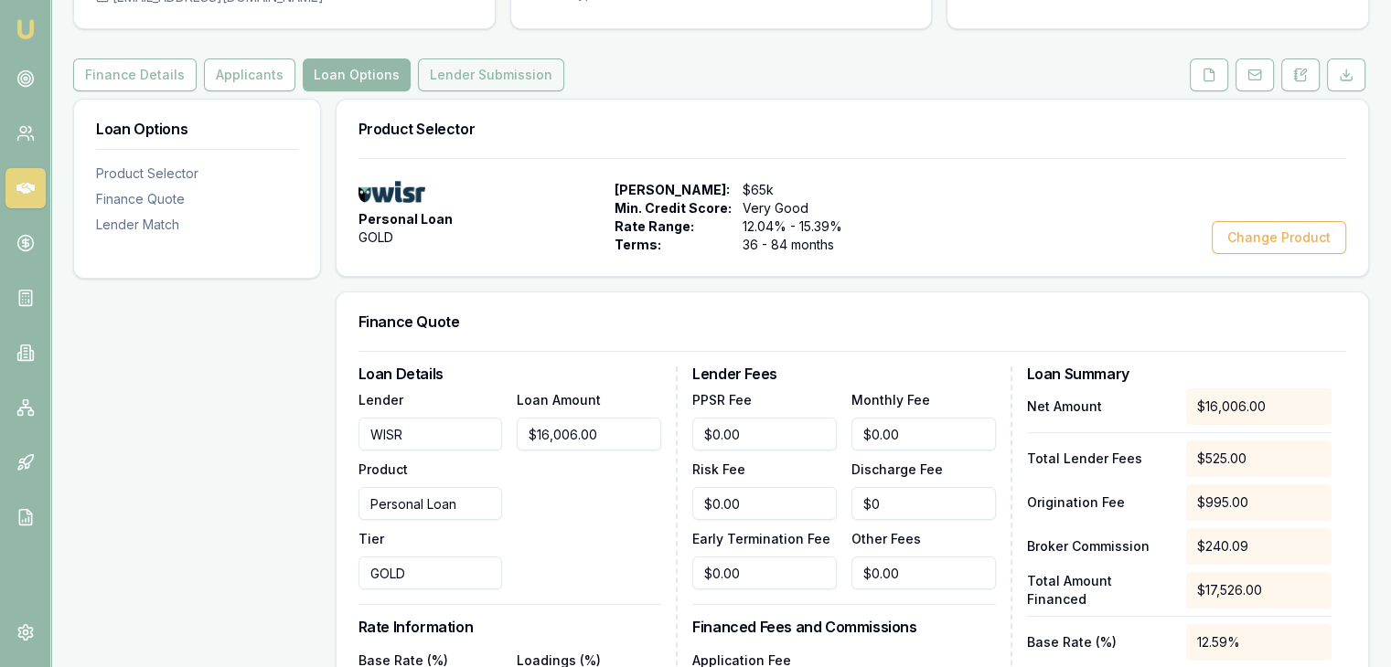
click at [472, 76] on button "Lender Submission" at bounding box center [491, 75] width 146 height 33
